Goal: Feedback & Contribution: Submit feedback/report problem

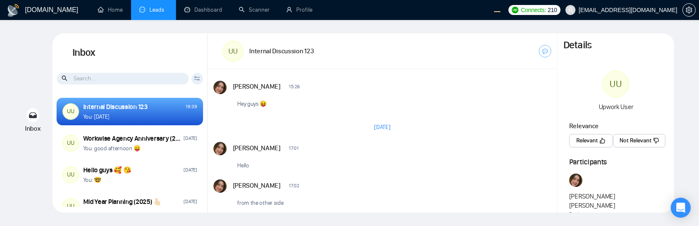
scroll to position [760, 0]
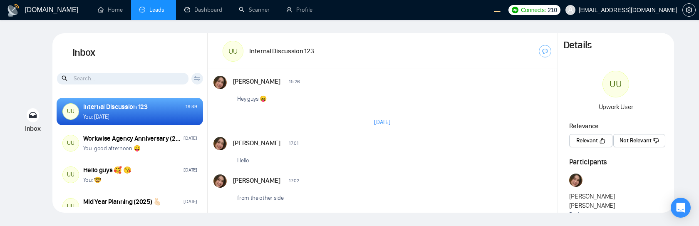
click at [588, 142] on span "Relevant" at bounding box center [587, 140] width 22 height 9
click at [599, 141] on button "Relevant" at bounding box center [590, 140] width 42 height 13
click at [630, 140] on span "Not Relevant" at bounding box center [635, 140] width 32 height 9
click at [623, 140] on span "Not Relevant" at bounding box center [635, 140] width 32 height 9
click at [588, 144] on span "Relevant" at bounding box center [587, 140] width 22 height 9
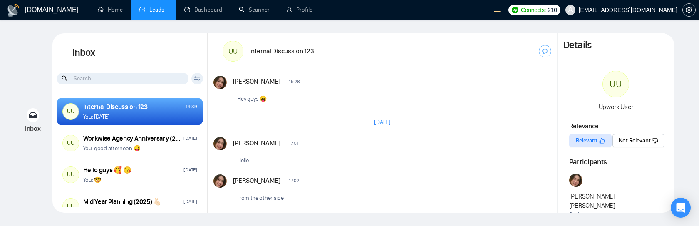
click at [626, 141] on span "Not Relevant" at bounding box center [635, 140] width 32 height 9
click at [582, 143] on span "Relevant" at bounding box center [587, 140] width 22 height 9
click at [681, 141] on div "Inbox Inbox Client Reset Date Reset Reset Apply UU Internal Discussion 123 19:3…" at bounding box center [349, 122] width 673 height 179
click at [583, 142] on span "Relevant" at bounding box center [587, 140] width 22 height 9
click at [684, 139] on div "Inbox Inbox Client Reset Date Reset Reset Apply UU Internal Discussion 123 19:3…" at bounding box center [349, 122] width 673 height 179
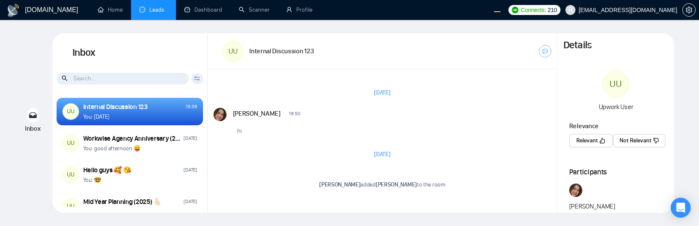
scroll to position [696, 0]
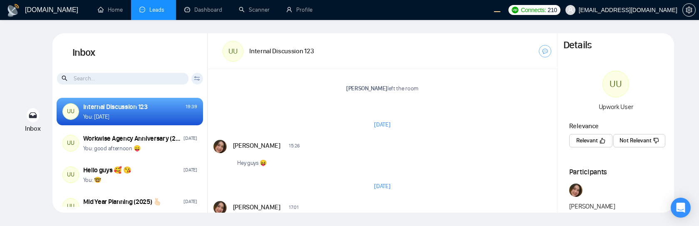
click at [585, 139] on span "Relevant" at bounding box center [587, 140] width 22 height 9
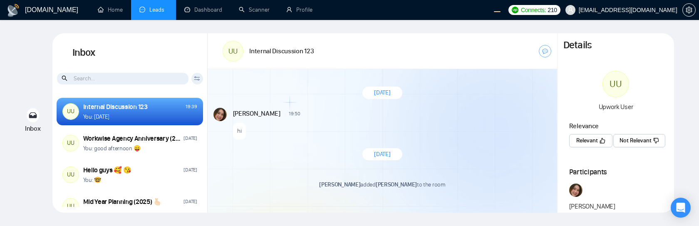
scroll to position [696, 0]
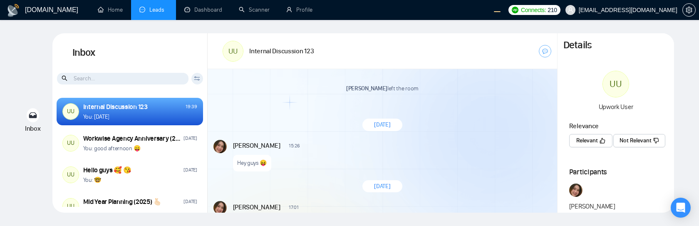
click at [595, 139] on span "Relevant" at bounding box center [587, 140] width 22 height 9
click at [628, 139] on span "Not Relevant" at bounding box center [635, 140] width 32 height 9
click at [583, 142] on span "Relevant" at bounding box center [587, 140] width 22 height 9
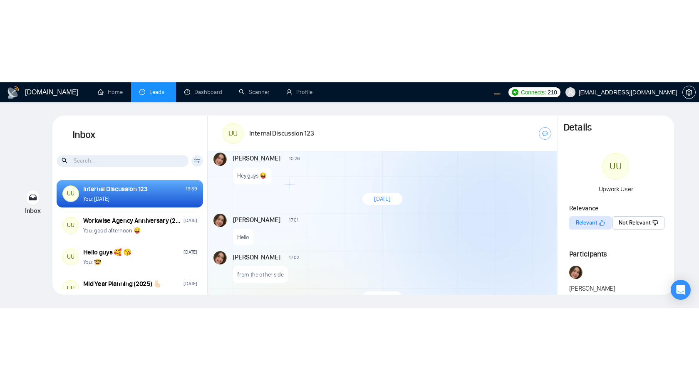
scroll to position [766, 0]
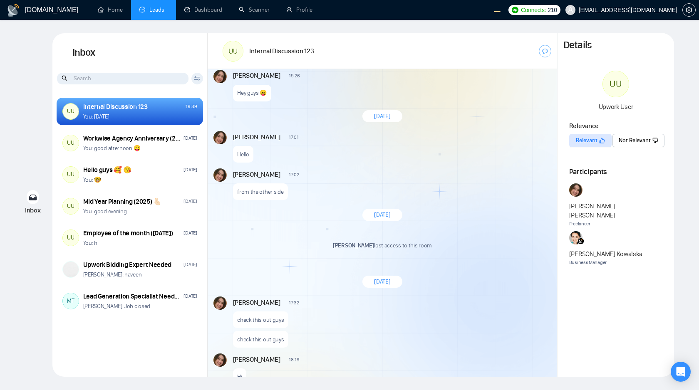
click at [599, 140] on button "Relevant" at bounding box center [590, 140] width 42 height 13
click at [582, 141] on span "Relevant" at bounding box center [587, 140] width 22 height 9
click at [621, 139] on span "Not Relevant" at bounding box center [635, 140] width 32 height 9
click at [480, 218] on div "[DATE]" at bounding box center [383, 215] width 350 height 24
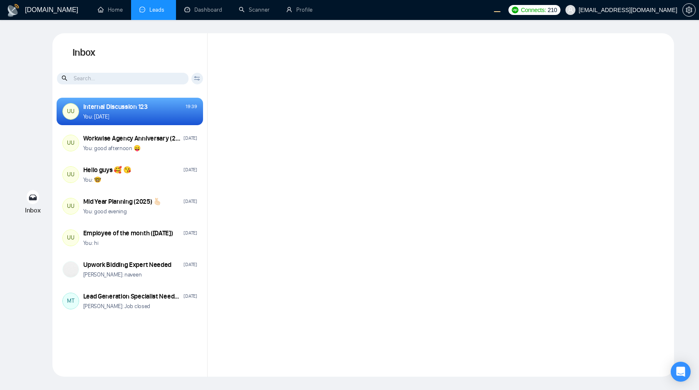
scroll to position [532, 0]
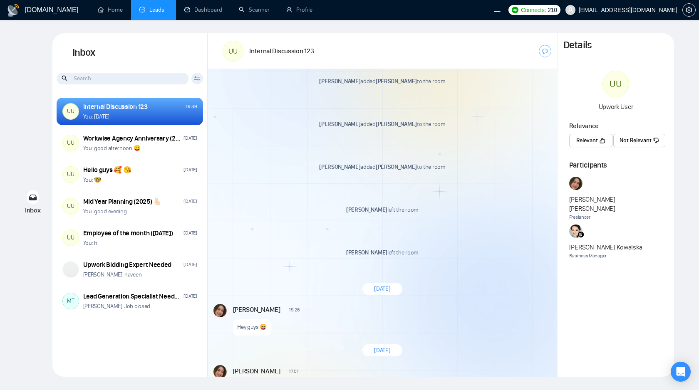
click at [586, 140] on span "Relevant" at bounding box center [587, 140] width 22 height 9
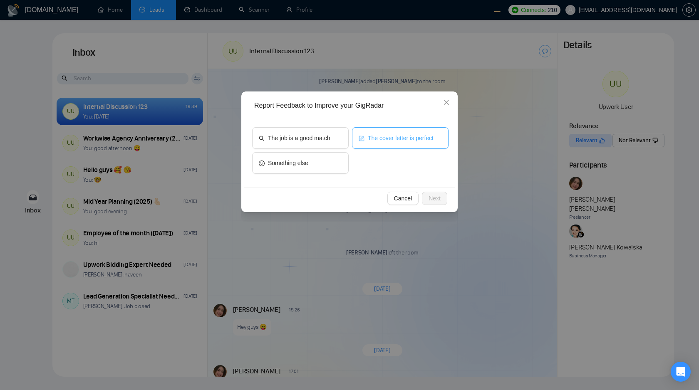
click at [422, 144] on button "The cover letter is perfect" at bounding box center [400, 138] width 97 height 22
click at [432, 196] on span "Next" at bounding box center [435, 198] width 12 height 9
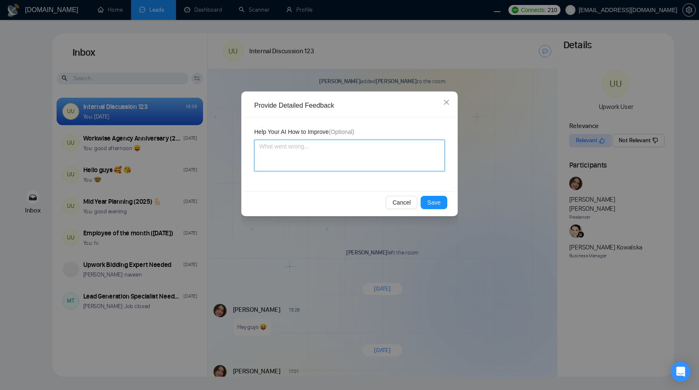
click at [400, 168] on textarea at bounding box center [349, 156] width 191 height 32
type textarea "n"
type textarea "no"
type textarea "noth"
type textarea "nothi"
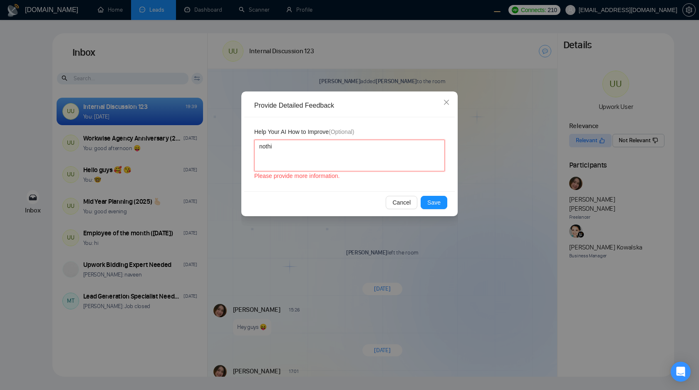
type textarea "nothin"
type textarea "nothing"
type textarea "nothing i"
type textarea "nothing is"
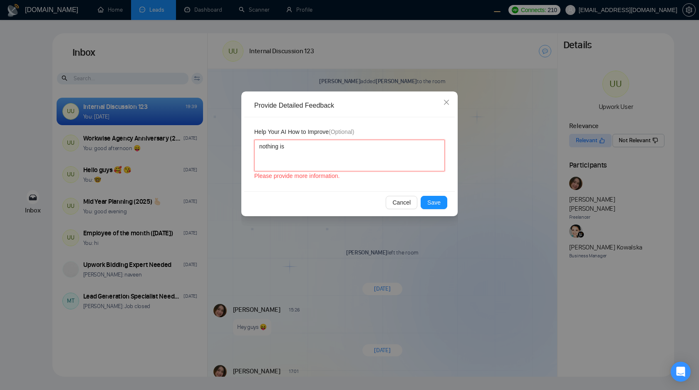
type textarea "nothing is w"
type textarea "nothing is wr"
type textarea "nothing is wro"
type textarea "nothing is wron"
type textarea "nothing is wrong"
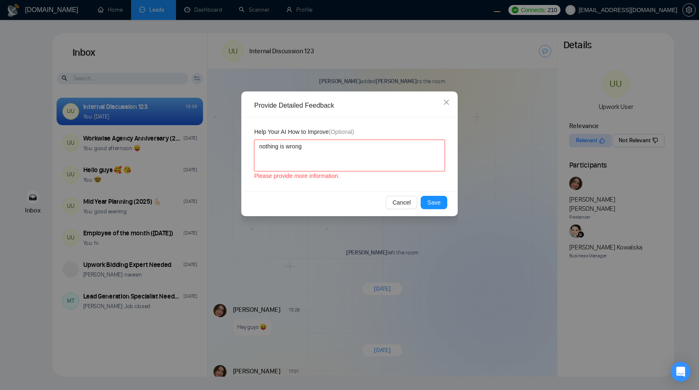
type textarea "nothing is wrong,"
type textarea "nothing is wrong, i"
type textarea "nothing is wrong, it"
type textarea "nothing is wrong, it'"
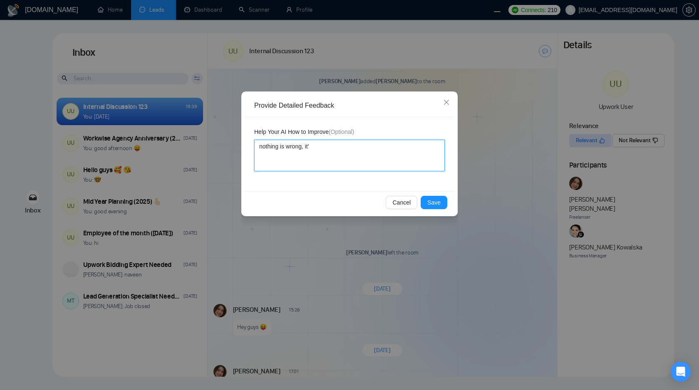
type textarea "nothing is wrong, it's"
type textarea "nothing is wrong, it's a"
type textarea "nothing is wrong, it's ama"
type textarea "nothing is wrong, it's amaz"
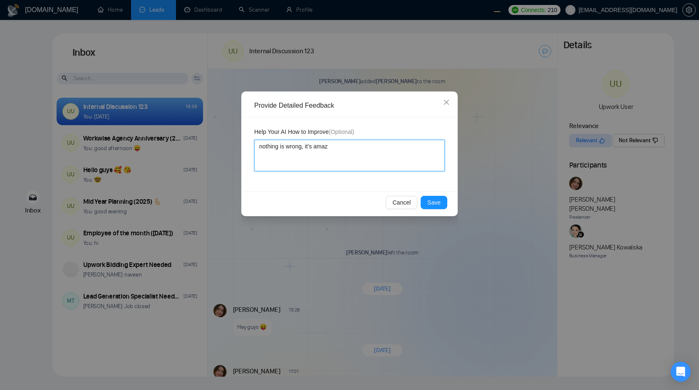
type textarea "nothing is wrong, it's amazi"
type textarea "nothing is wrong, it's amazin"
type textarea "nothing is wrong, it's amazing"
click at [434, 202] on span "Save" at bounding box center [433, 202] width 13 height 9
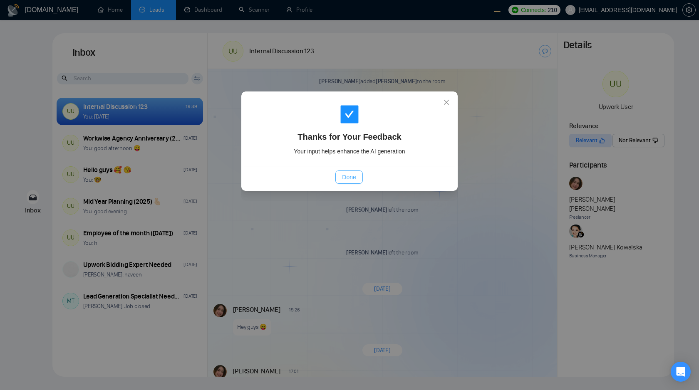
click at [352, 179] on span "Done" at bounding box center [349, 177] width 14 height 9
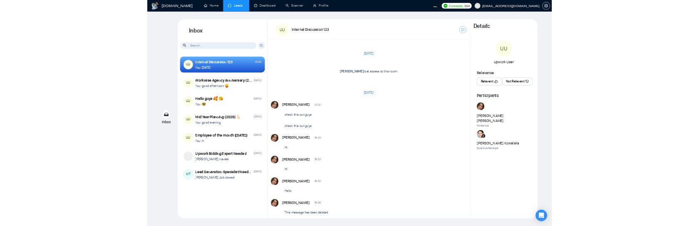
scroll to position [532, 0]
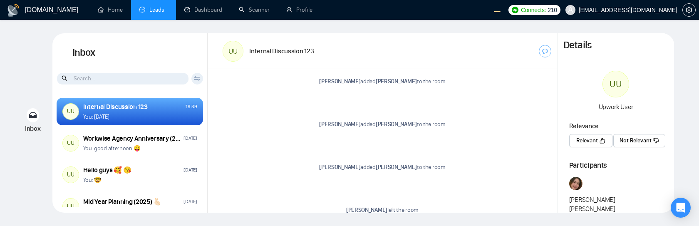
click at [589, 145] on button "Relevant" at bounding box center [590, 140] width 43 height 13
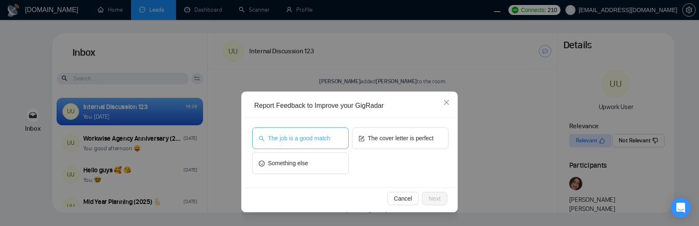
click at [322, 144] on button "The job is a good match" at bounding box center [300, 138] width 97 height 22
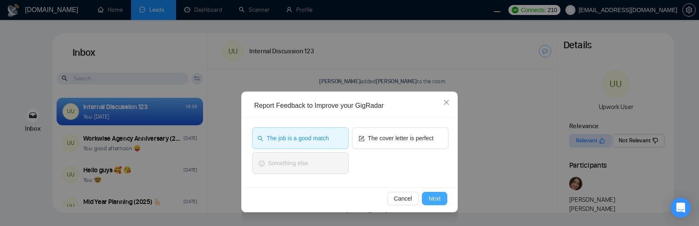
click at [429, 195] on span "Next" at bounding box center [435, 198] width 12 height 9
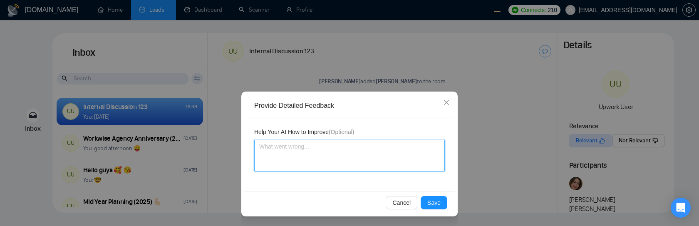
click at [375, 164] on textarea at bounding box center [349, 156] width 191 height 32
type textarea "n"
type textarea "no"
type textarea "not"
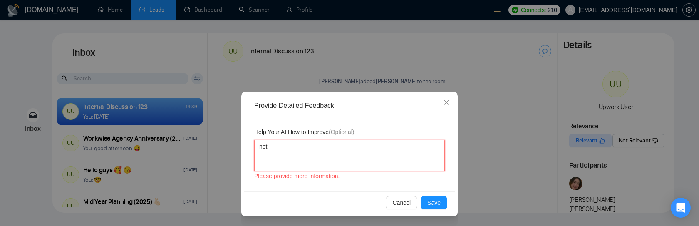
type textarea "noth"
type textarea "nothi"
type textarea "nothin"
type textarea "nothing"
type textarea "nothing,"
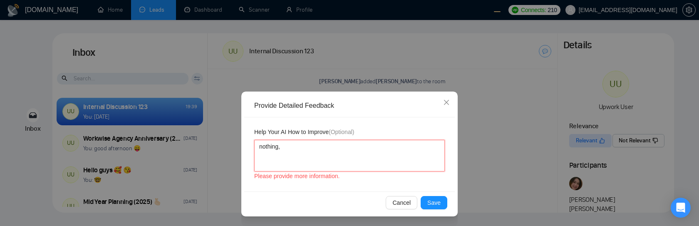
type textarea "nothing"
type textarea "nothing 😍"
click at [429, 203] on span "Save" at bounding box center [433, 202] width 13 height 9
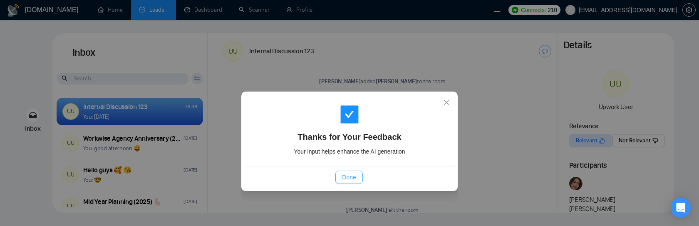
click at [347, 173] on span "Done" at bounding box center [349, 177] width 14 height 9
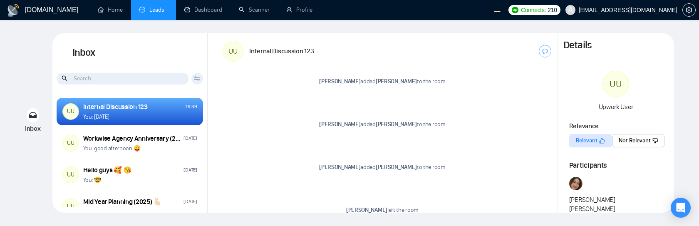
click at [633, 142] on span "Not Relevant" at bounding box center [635, 140] width 32 height 9
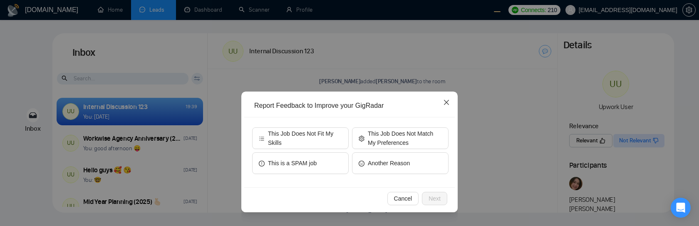
click at [449, 102] on icon "close" at bounding box center [446, 102] width 7 height 7
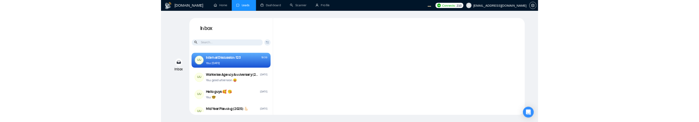
scroll to position [696, 0]
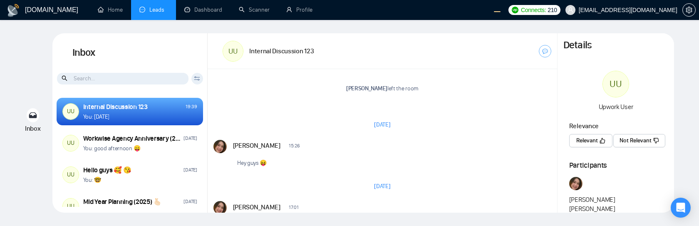
click at [586, 144] on span "Relevant" at bounding box center [587, 140] width 22 height 9
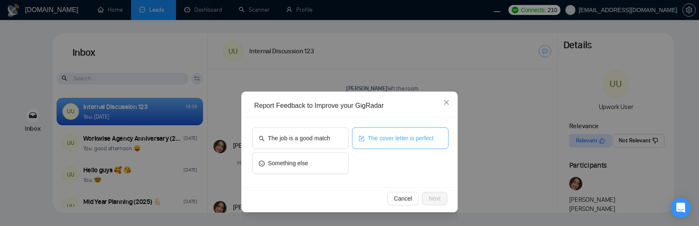
click at [371, 144] on button "The cover letter is perfect" at bounding box center [400, 138] width 97 height 22
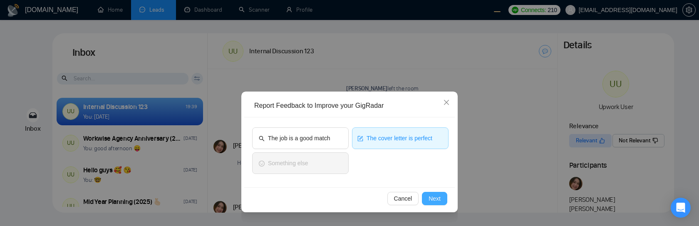
click at [429, 196] on span "Next" at bounding box center [435, 198] width 12 height 9
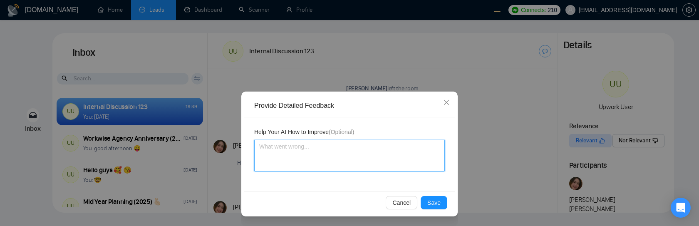
click at [352, 159] on textarea at bounding box center [349, 156] width 191 height 32
type textarea "a"
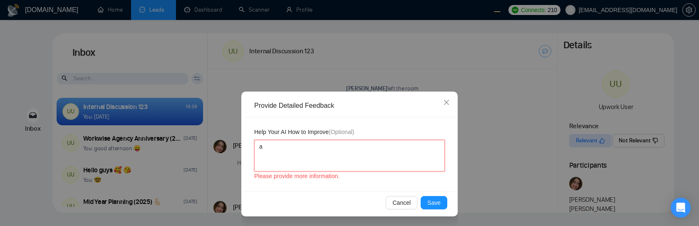
type textarea "am"
type textarea "ama"
type textarea "amaz"
type textarea "amazi"
type textarea "amazin"
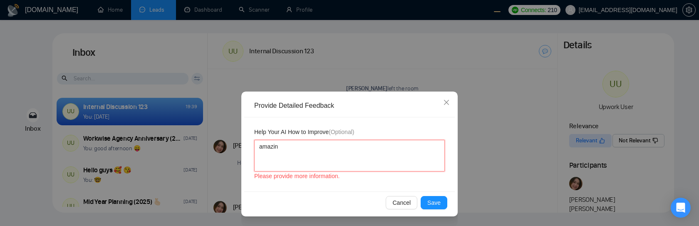
type textarea "amazing"
click at [382, 158] on textarea "amazing" at bounding box center [349, 156] width 191 height 32
type textarea "amazing 😻"
click at [439, 202] on span "Save" at bounding box center [433, 202] width 13 height 9
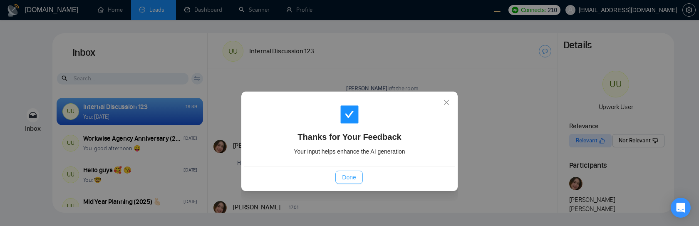
click at [353, 179] on span "Done" at bounding box center [349, 177] width 14 height 9
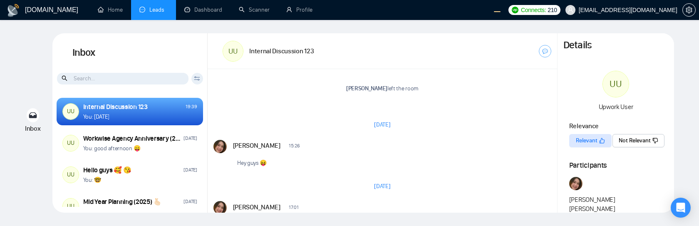
click at [217, 226] on div "GigRadar.io Home Leads Dashboard Scanner Profile Connects: 210 workwiseupworkge…" at bounding box center [349, 113] width 699 height 226
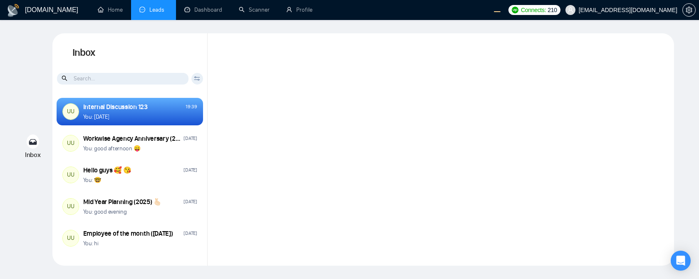
scroll to position [643, 0]
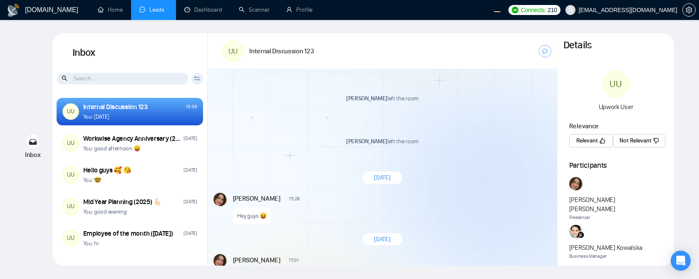
click at [584, 122] on span "Relevant" at bounding box center [587, 140] width 22 height 9
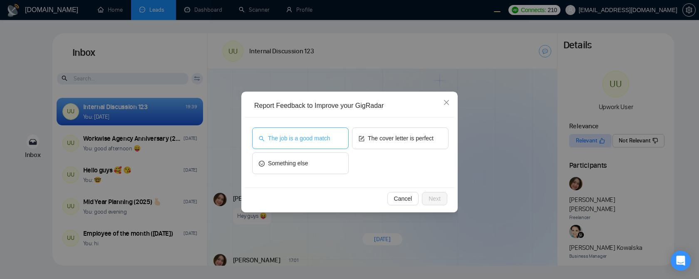
click at [327, 122] on button "The job is a good match" at bounding box center [300, 138] width 97 height 22
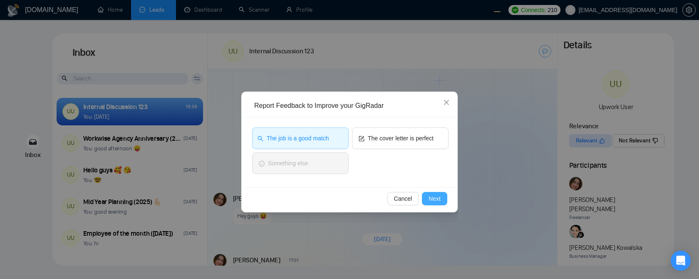
click at [427, 122] on button "Next" at bounding box center [434, 198] width 25 height 13
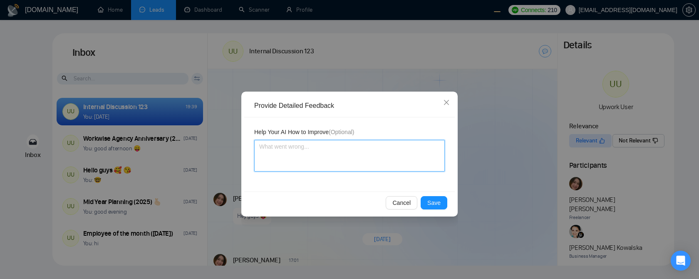
click at [347, 122] on textarea at bounding box center [349, 156] width 191 height 32
type textarea "1"
type textarea "12"
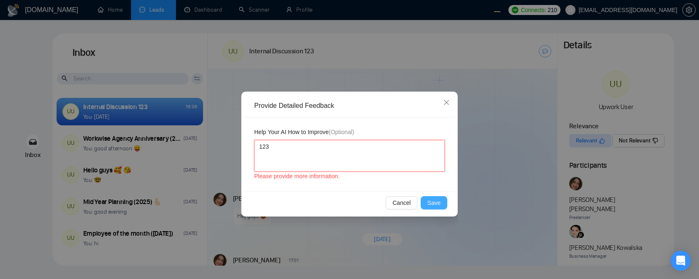
type textarea "123"
click at [429, 122] on span "Save" at bounding box center [433, 202] width 13 height 9
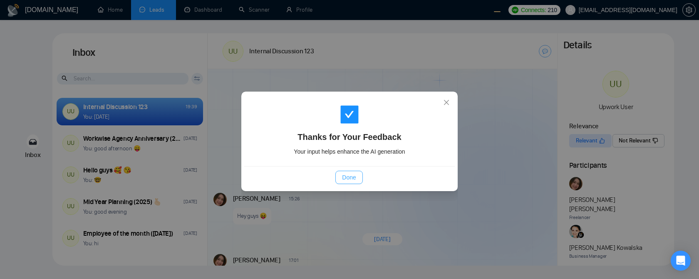
click at [359, 122] on button "Done" at bounding box center [348, 177] width 27 height 13
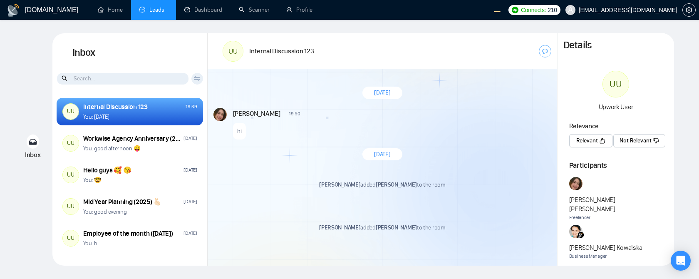
scroll to position [643, 0]
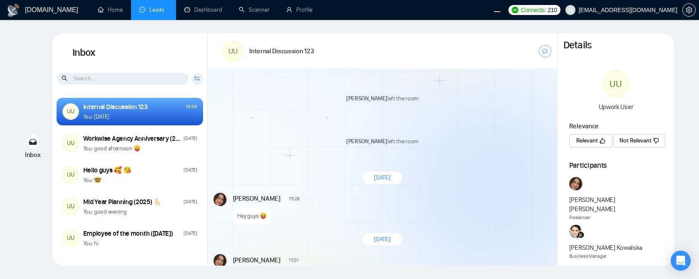
click at [630, 138] on span "Not Relevant" at bounding box center [636, 140] width 32 height 9
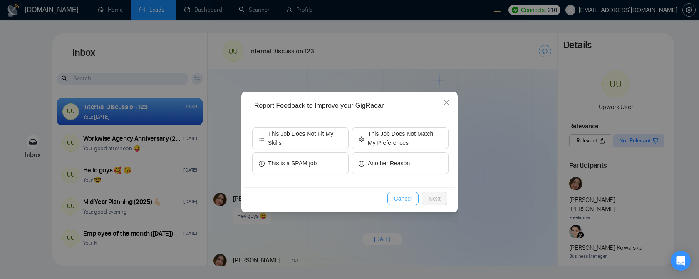
click at [413, 200] on button "Cancel" at bounding box center [403, 198] width 32 height 13
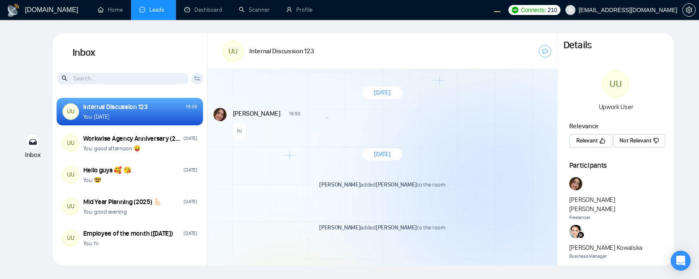
scroll to position [1541, 0]
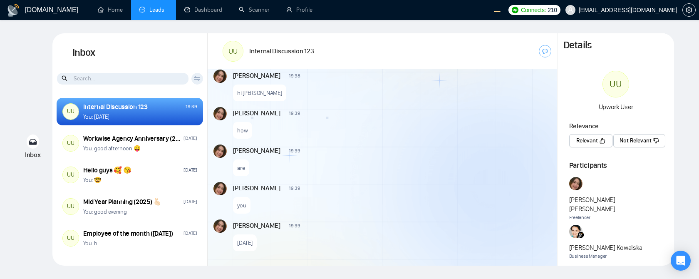
click at [597, 144] on span "Relevant" at bounding box center [587, 140] width 22 height 9
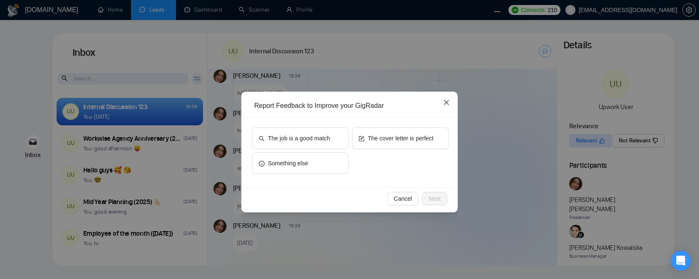
click at [449, 104] on icon "close" at bounding box center [446, 102] width 7 height 7
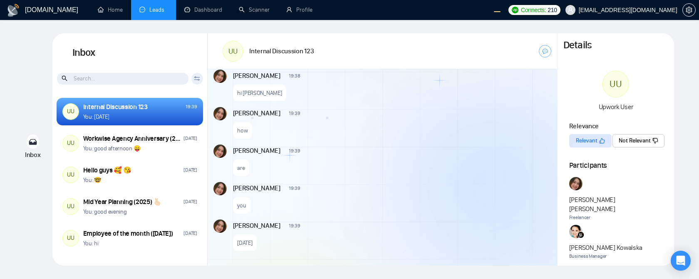
click at [480, 154] on div "[PERSON_NAME] 19:39 New Message" at bounding box center [391, 149] width 317 height 11
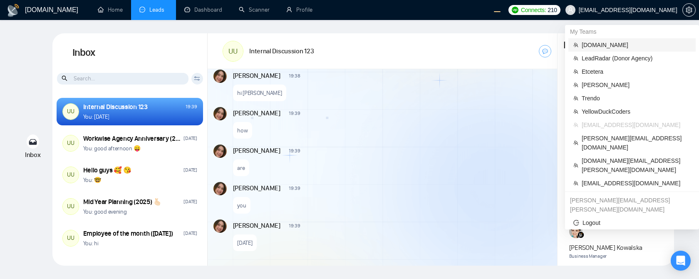
click at [617, 44] on span "[DOMAIN_NAME]" at bounding box center [636, 44] width 109 height 9
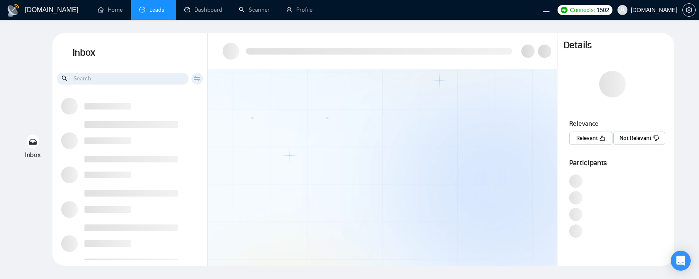
click at [161, 6] on link "Leads" at bounding box center [153, 9] width 28 height 7
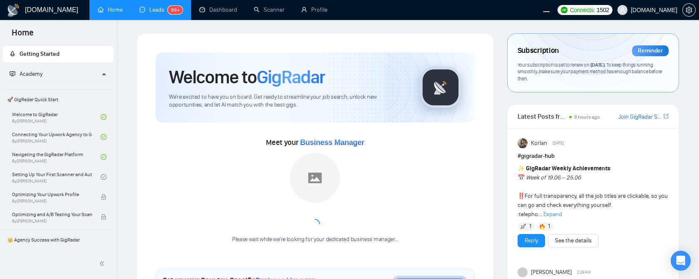
click at [149, 13] on link "Leads 99+" at bounding box center [160, 9] width 43 height 7
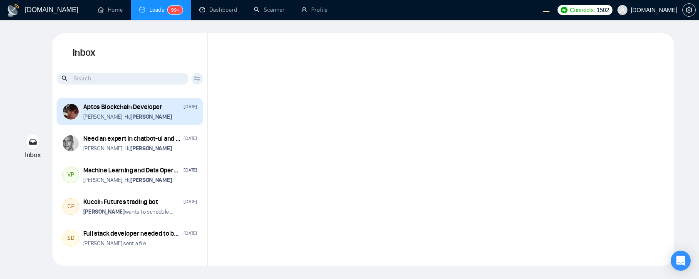
click at [173, 117] on div "[PERSON_NAME]: Hi, [PERSON_NAME]" at bounding box center [140, 117] width 114 height 8
